Goal: Information Seeking & Learning: Learn about a topic

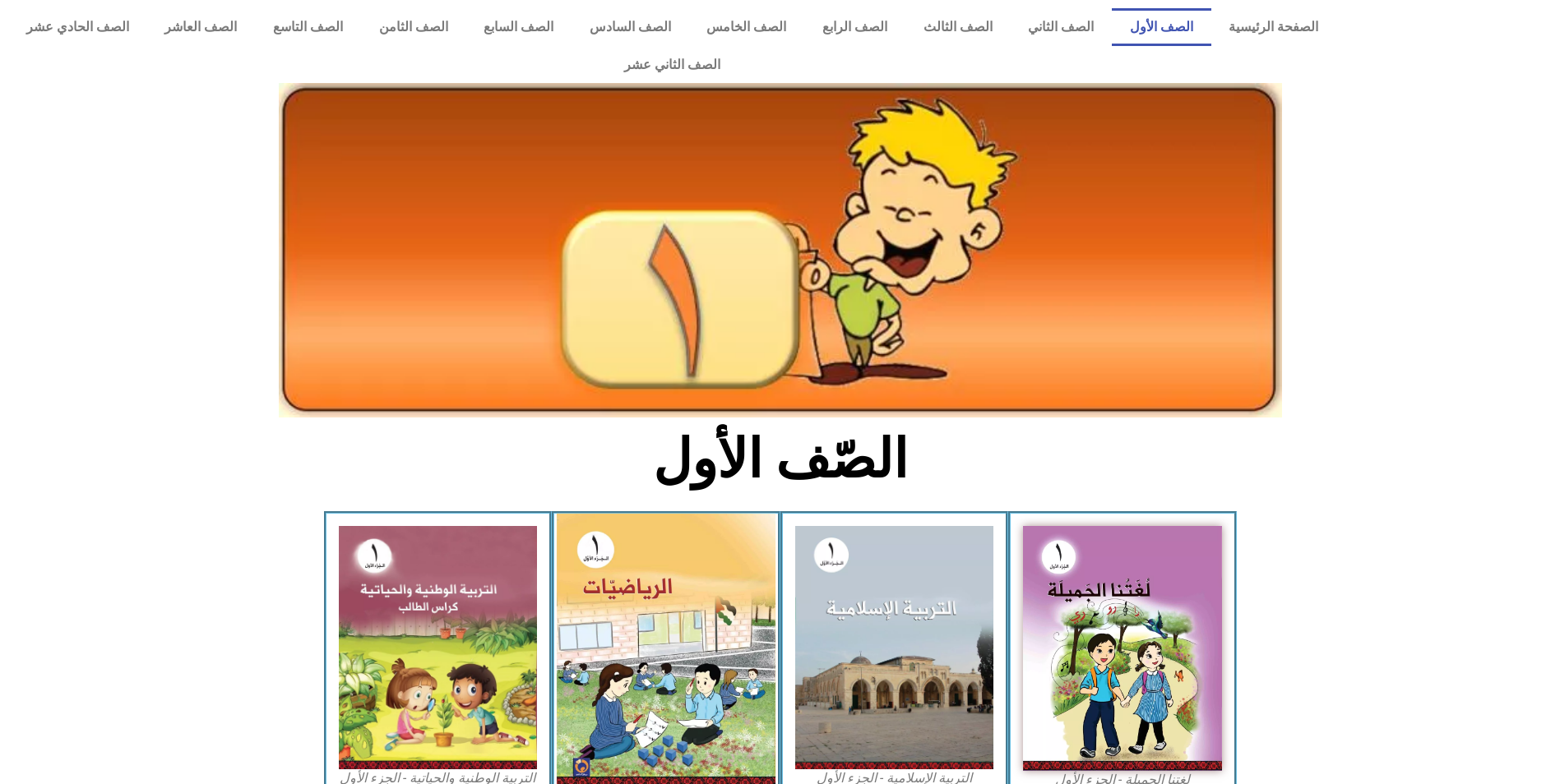
click at [651, 587] on img at bounding box center [666, 651] width 219 height 274
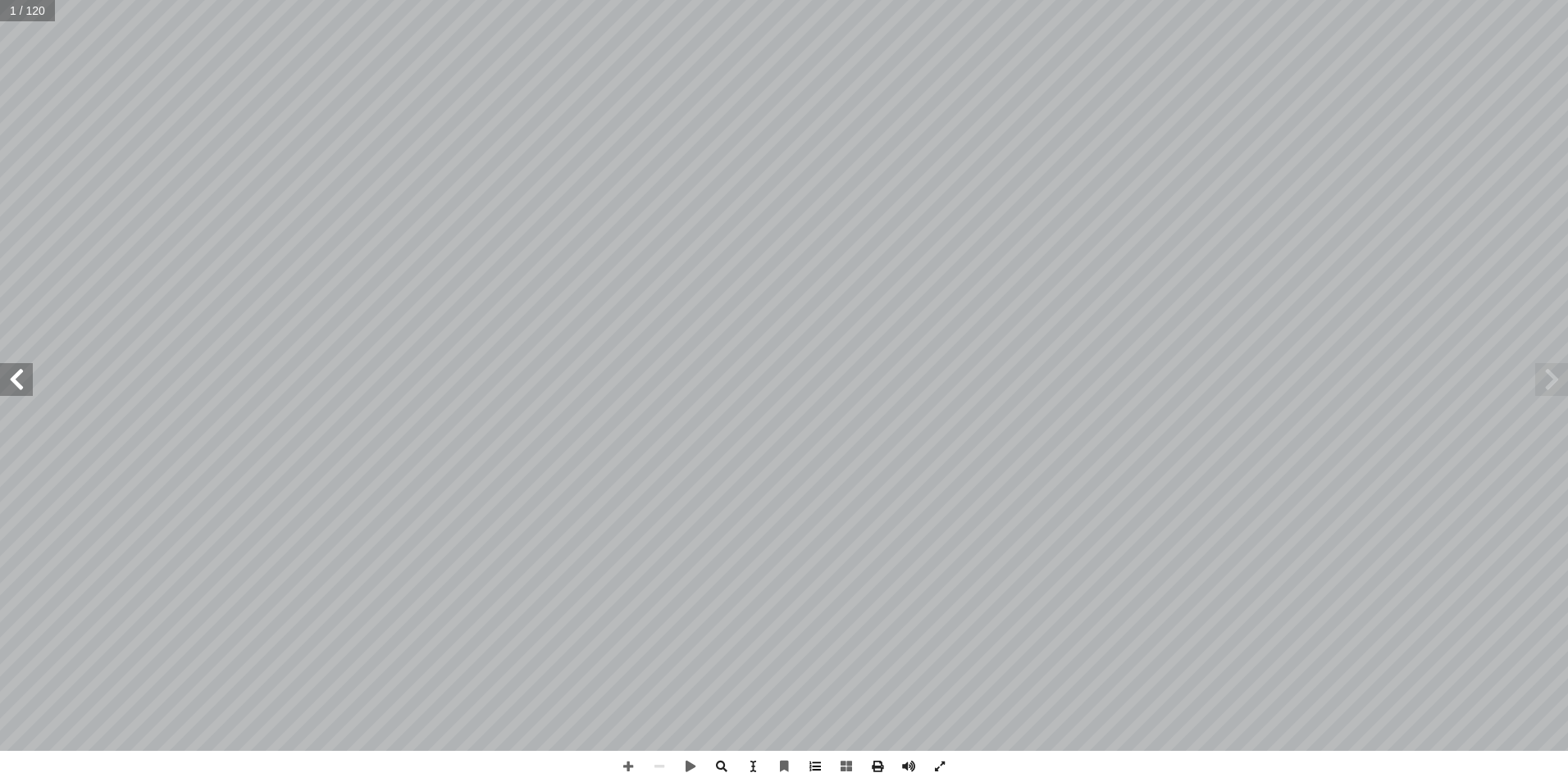
click at [814, 766] on span at bounding box center [816, 767] width 32 height 32
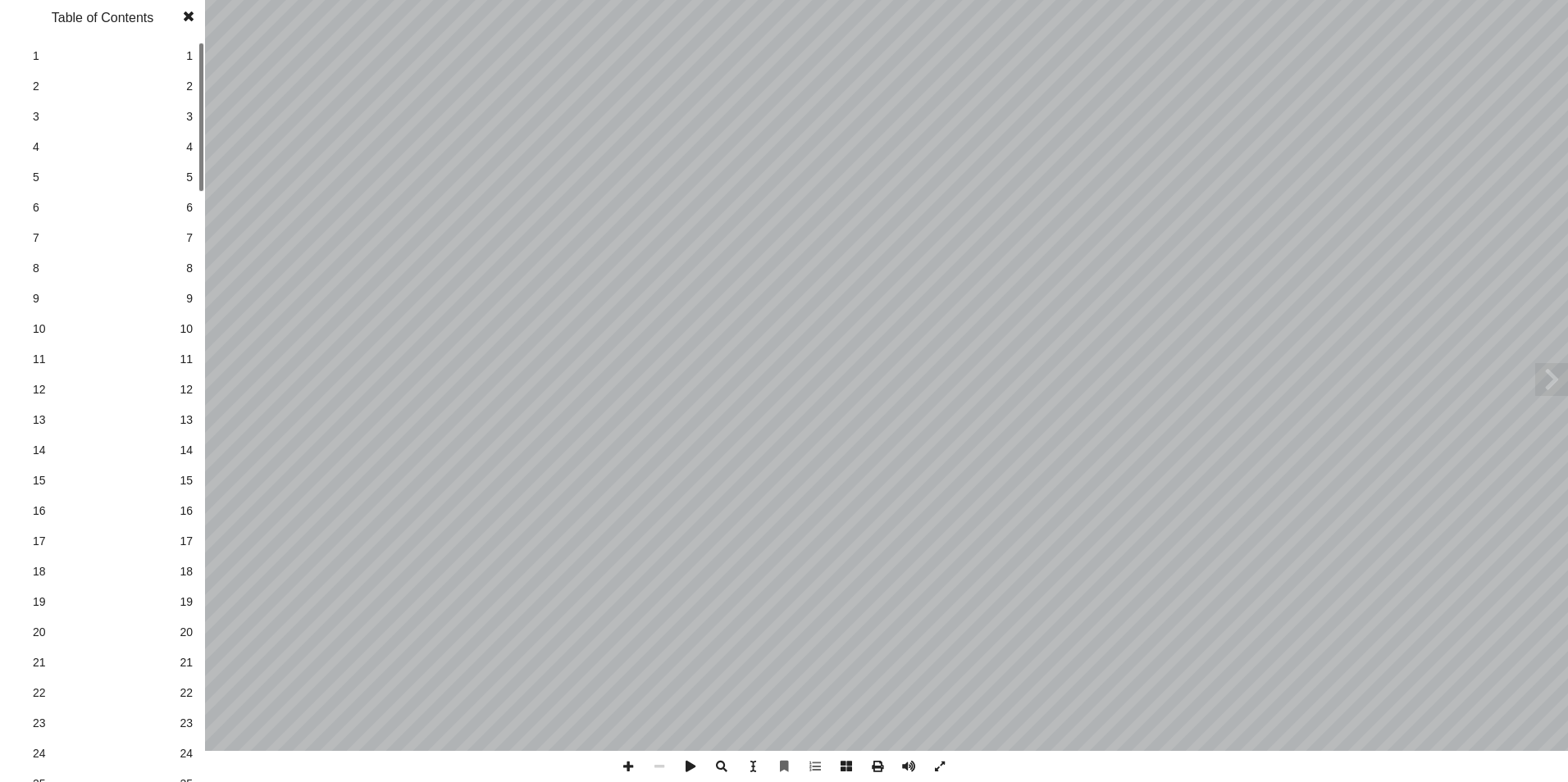
click at [187, 601] on span "19" at bounding box center [185, 602] width 13 height 17
click at [188, 17] on span at bounding box center [188, 16] width 30 height 33
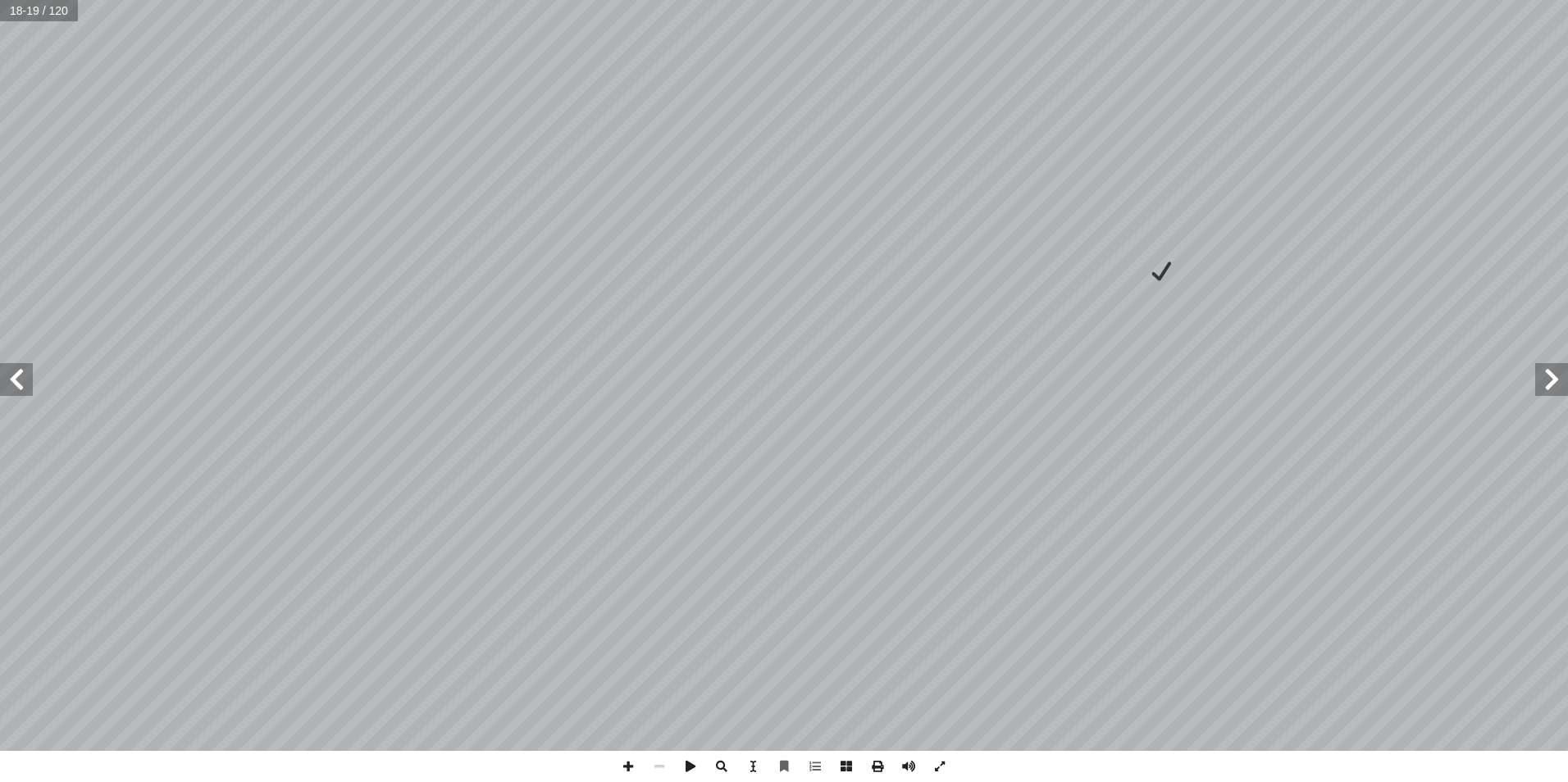
click at [13, 382] on span at bounding box center [16, 379] width 33 height 33
click at [21, 386] on span at bounding box center [16, 379] width 33 height 33
click at [623, 765] on span at bounding box center [628, 767] width 32 height 32
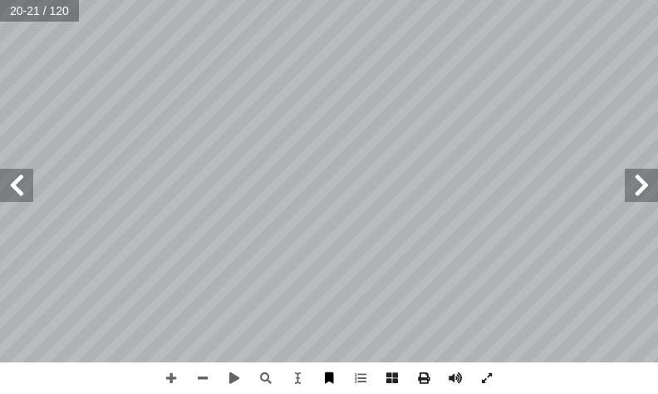
click at [334, 370] on div "16 ــــــــــــــــــــــــــــــــــــــــــــــــــــــــــــــــــــــــــــ…" at bounding box center [329, 197] width 658 height 394
click at [442, 382] on div "16 ــــــــــــــــــــــــــــــــــــــــــــــــــــــــــــــــــــــــــــ…" at bounding box center [329, 197] width 658 height 394
click at [18, 181] on span at bounding box center [16, 185] width 33 height 33
